Goal: Check status

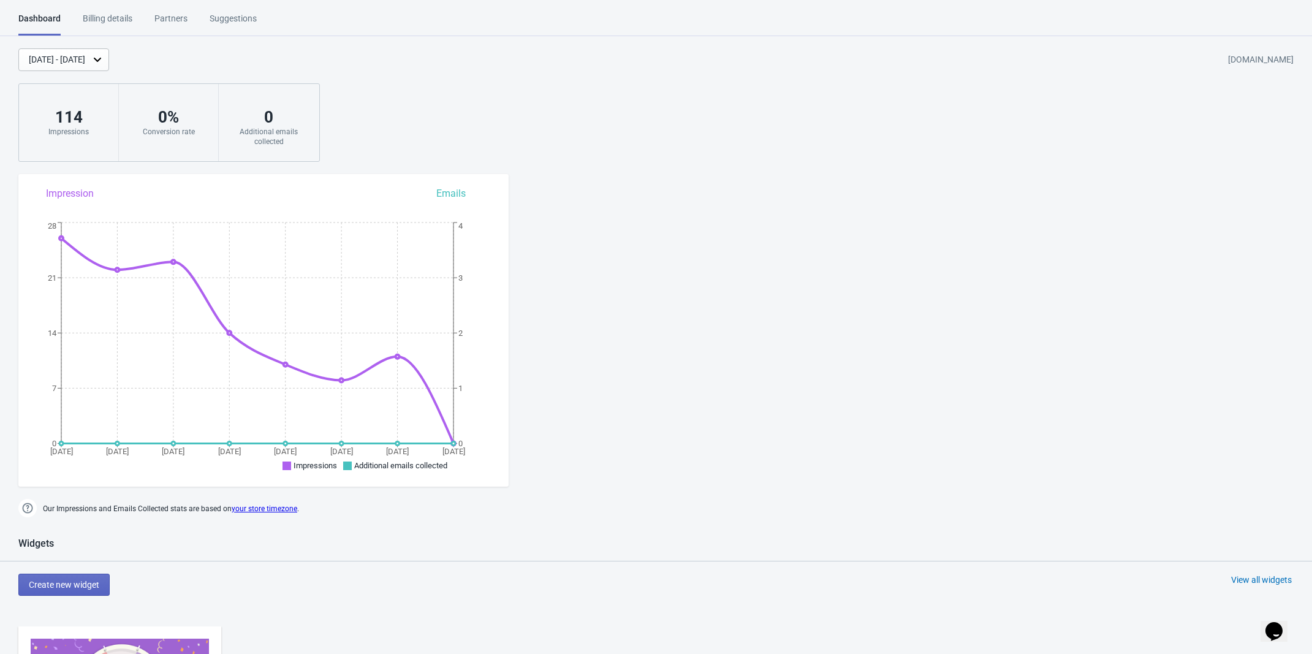
click at [85, 61] on div "[DATE] - [DATE]" at bounding box center [57, 59] width 56 height 13
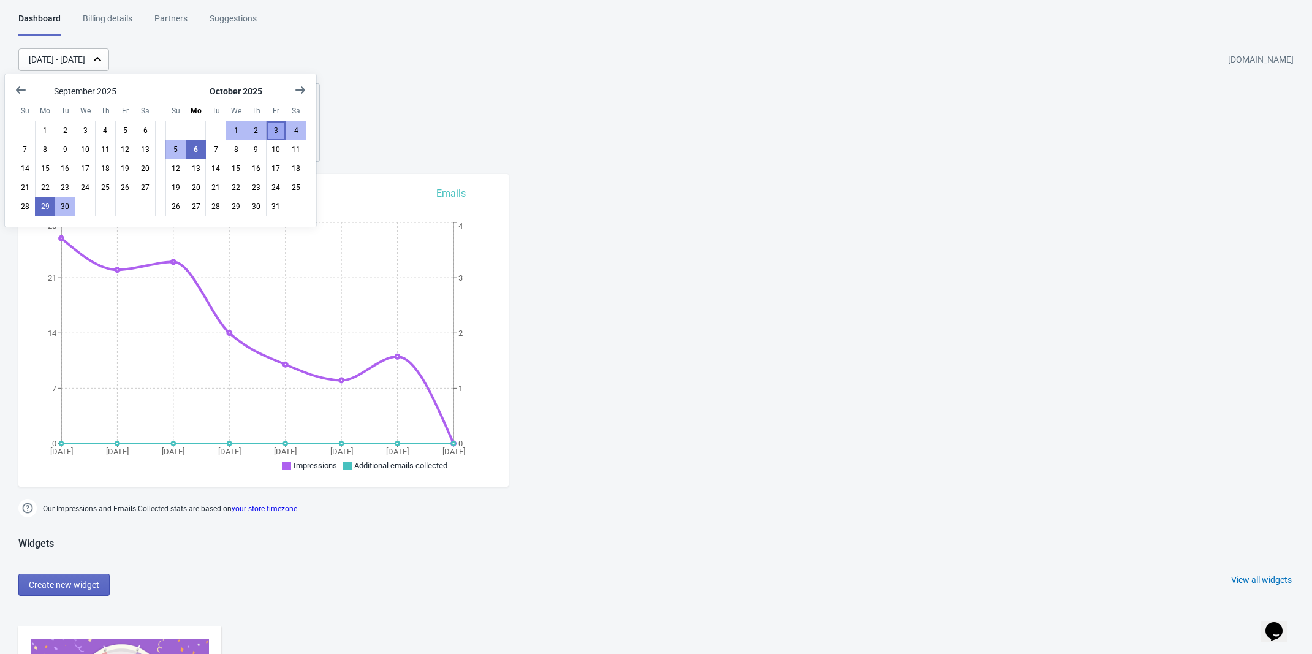
click at [280, 131] on button "3" at bounding box center [276, 131] width 21 height 20
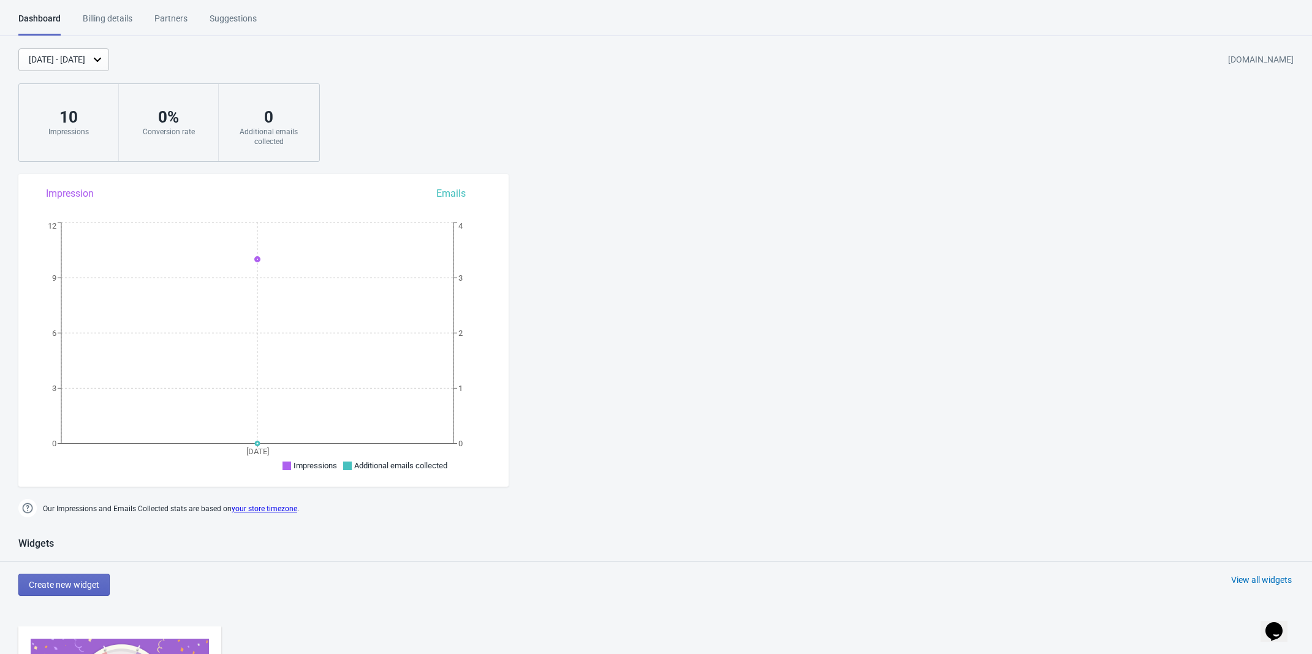
click at [85, 55] on div "[DATE] - [DATE]" at bounding box center [57, 59] width 56 height 13
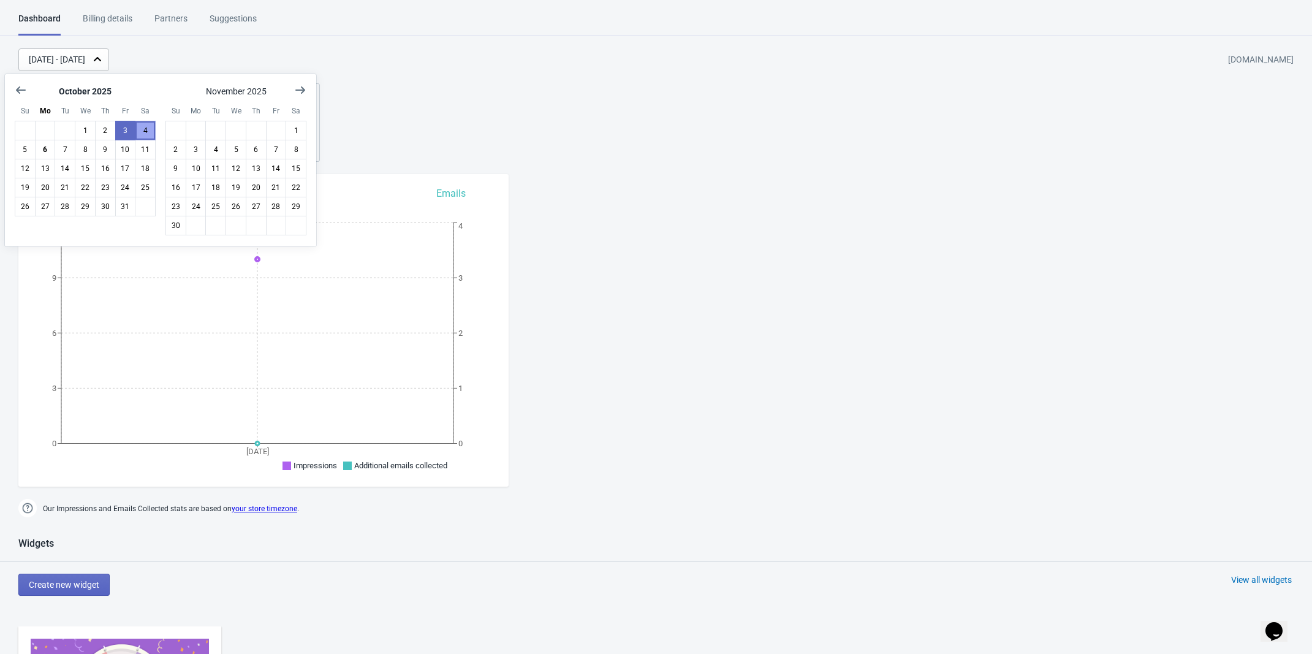
click at [147, 135] on button "4" at bounding box center [145, 131] width 21 height 20
click at [106, 134] on button "2" at bounding box center [105, 131] width 21 height 20
click at [108, 128] on button "2" at bounding box center [105, 131] width 21 height 20
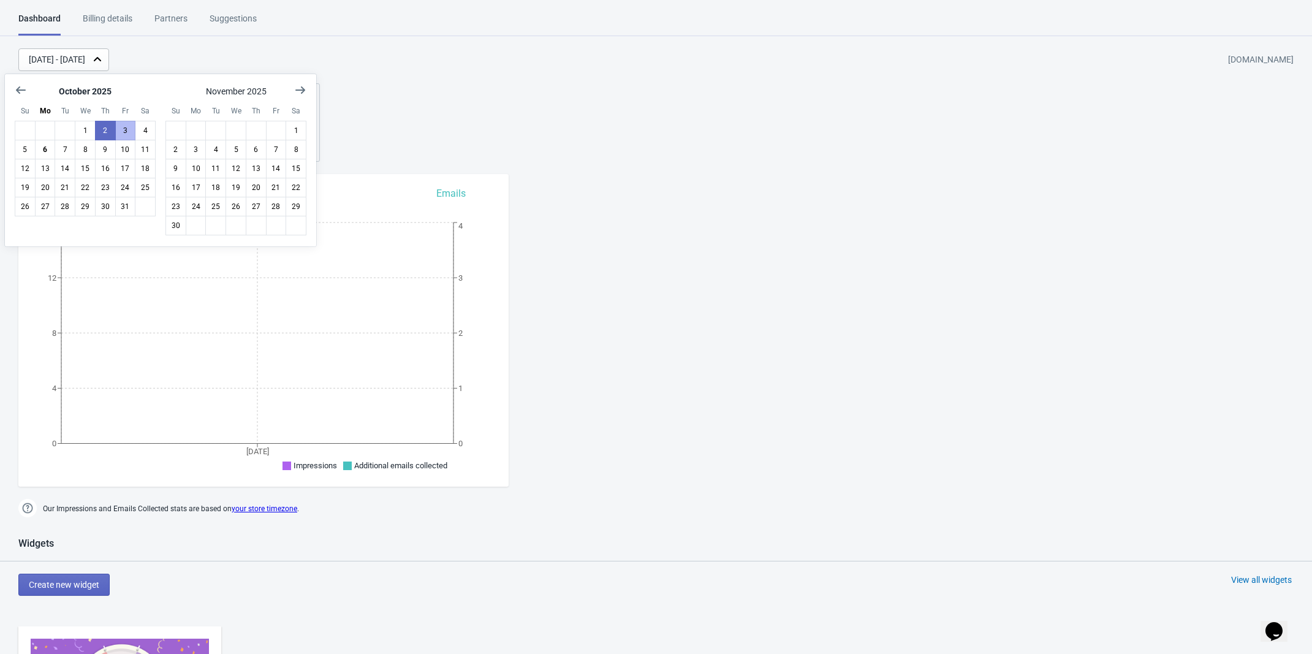
click at [289, 36] on div "Dashboard Billing details Partners Suggestions Dashboard Billing details Partne…" at bounding box center [656, 655] width 1312 height 1287
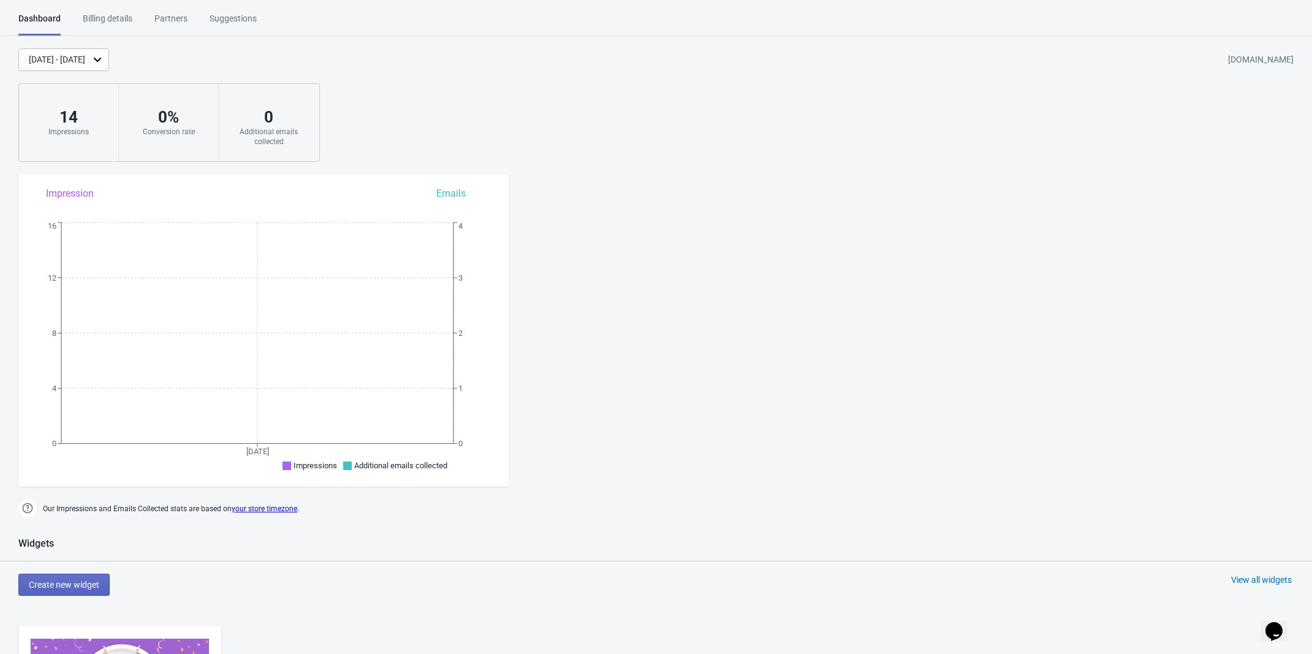
click at [109, 61] on div "[DATE] - [DATE]" at bounding box center [63, 59] width 91 height 23
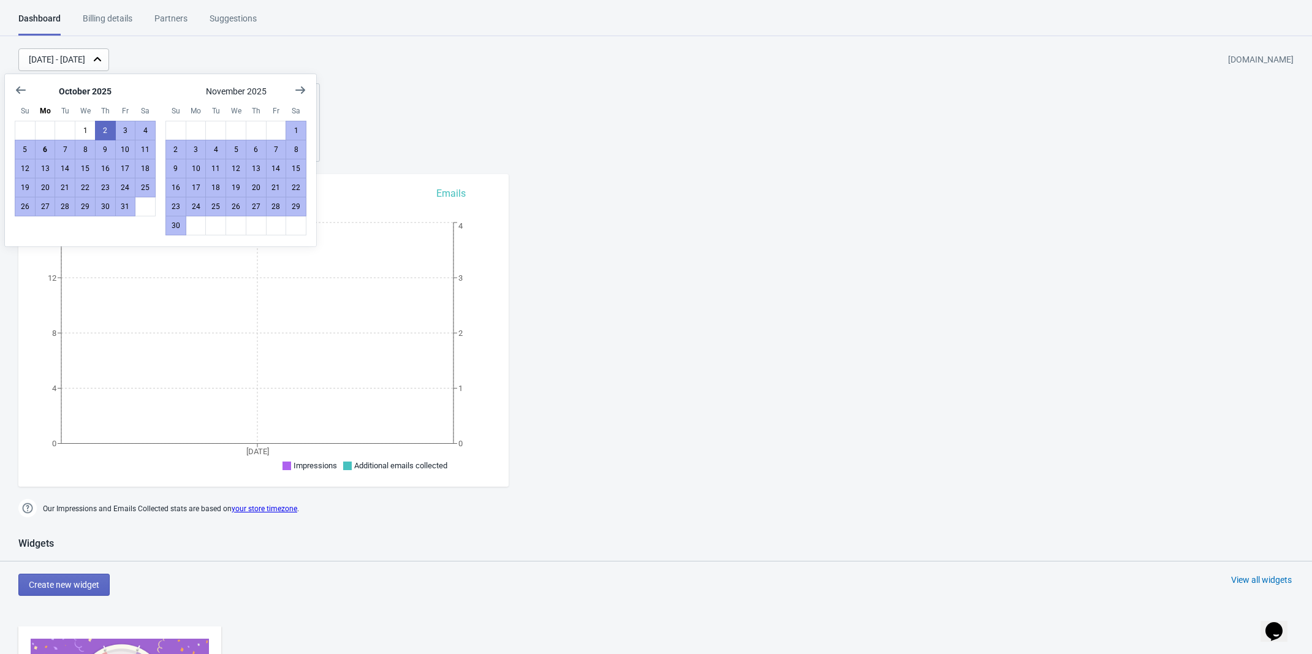
drag, startPoint x: 604, startPoint y: 73, endPoint x: 584, endPoint y: 39, distance: 40.2
click at [603, 70] on div "[DATE] - [DATE] [DOMAIN_NAME] 14 Impressions 0 % Conversion rate 0 Additional e…" at bounding box center [656, 104] width 1312 height 113
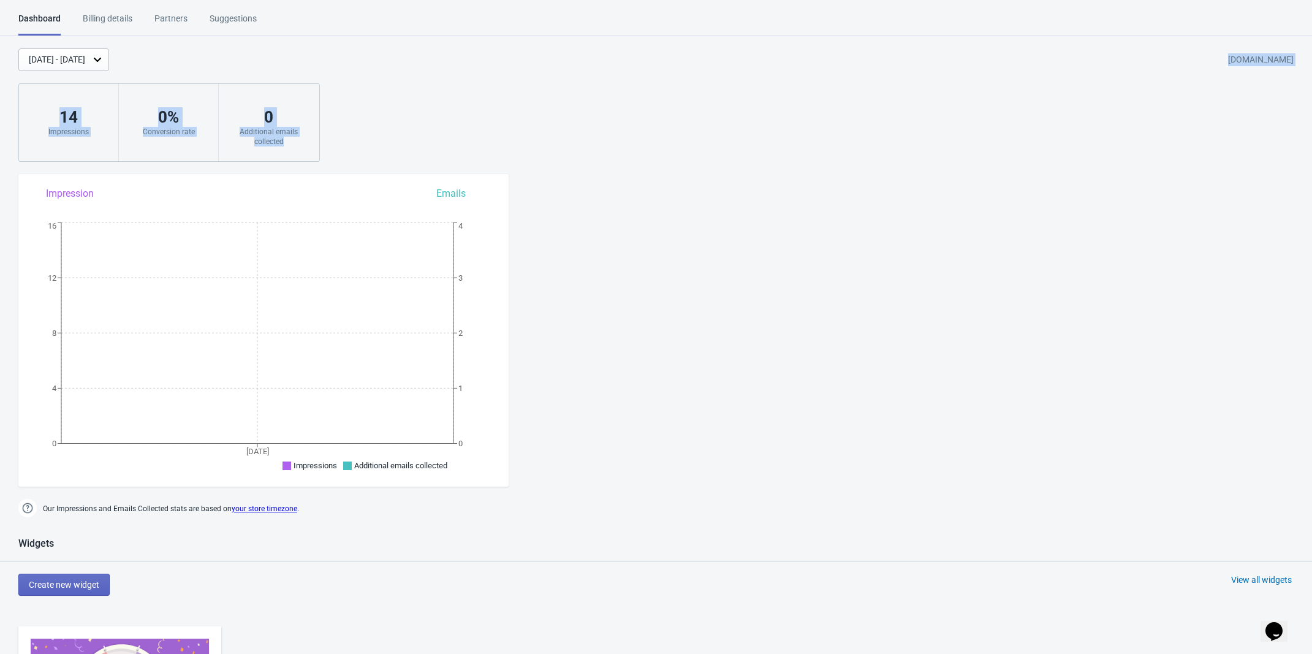
click at [129, 140] on div "0 % Conversion rate" at bounding box center [169, 122] width 100 height 77
drag, startPoint x: 595, startPoint y: 111, endPoint x: 558, endPoint y: 86, distance: 43.7
click at [593, 111] on div "[DATE] - [DATE] [DOMAIN_NAME] 14 Impressions 0 % Conversion rate 0 Additional e…" at bounding box center [656, 104] width 1312 height 113
